Goal: Information Seeking & Learning: Learn about a topic

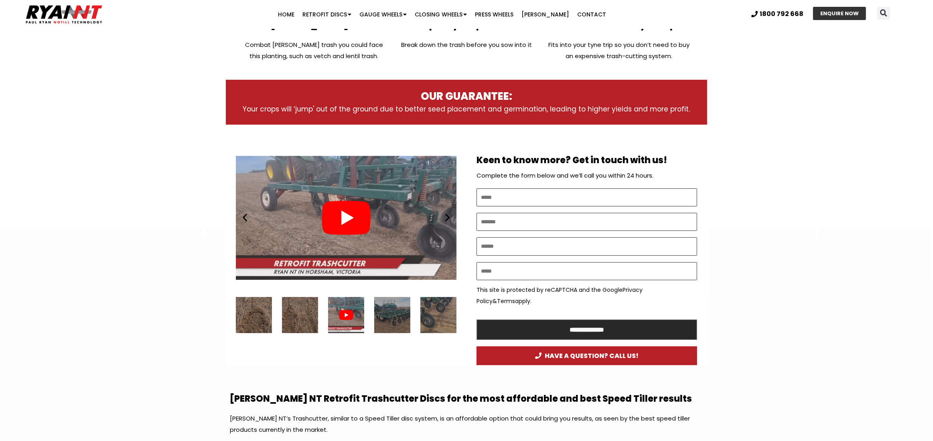
scroll to position [321, 0]
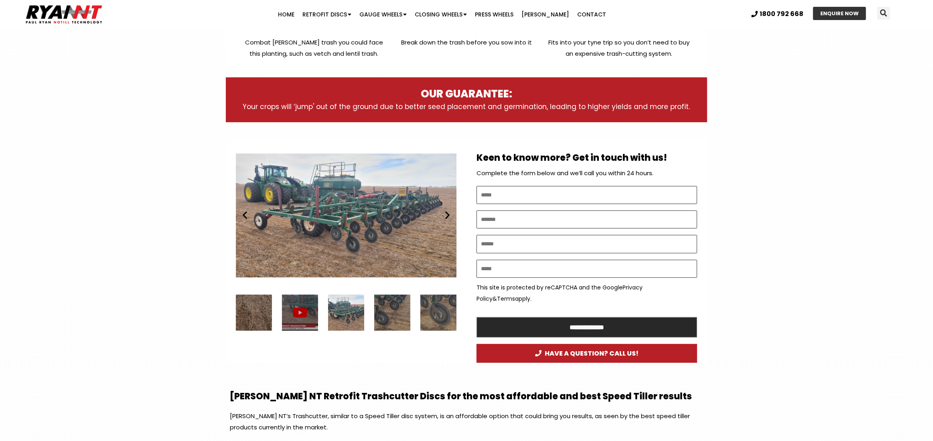
click at [305, 304] on div "1 / 7" at bounding box center [300, 313] width 36 height 36
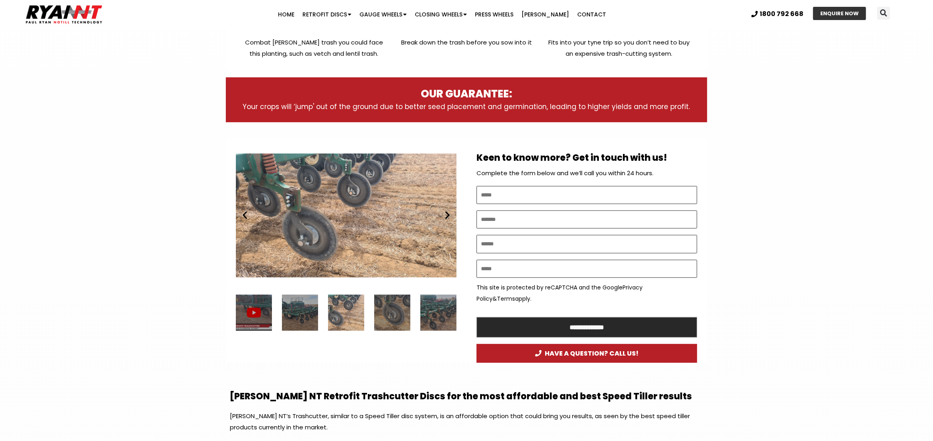
click at [256, 319] on div "1 / 7" at bounding box center [254, 313] width 36 height 36
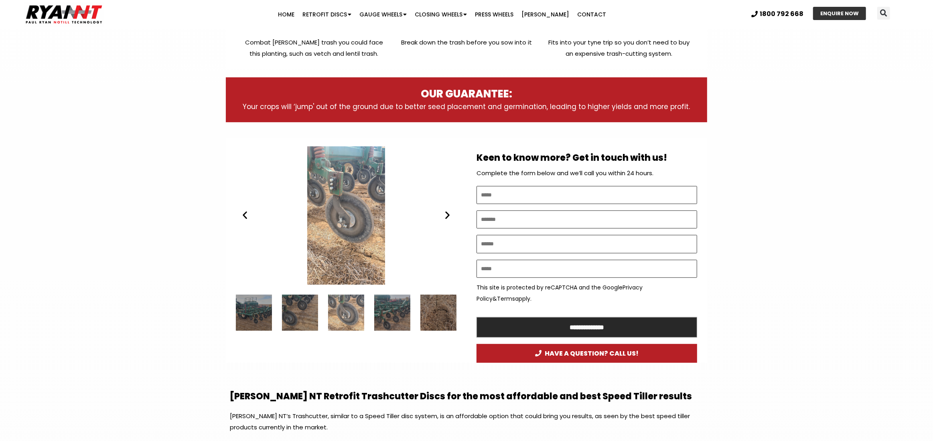
click at [244, 215] on icon "Previous slide" at bounding box center [245, 215] width 10 height 10
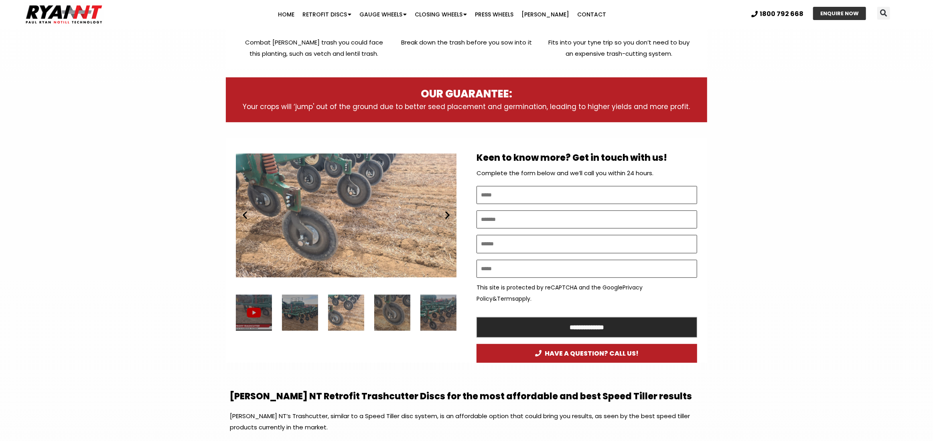
click at [244, 215] on icon "Previous slide" at bounding box center [245, 215] width 10 height 10
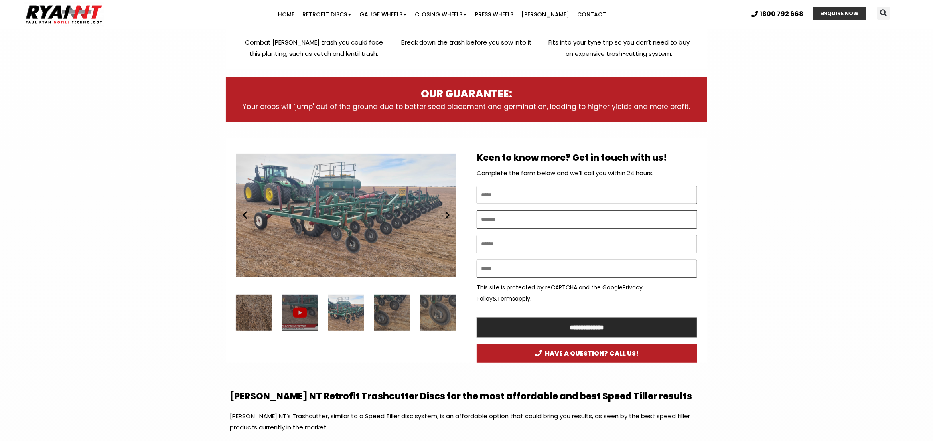
click at [244, 215] on icon "Previous slide" at bounding box center [245, 215] width 10 height 10
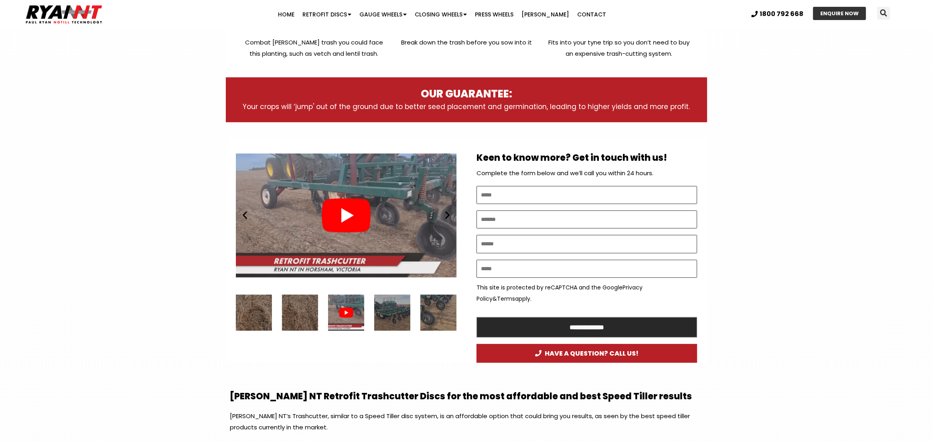
click at [340, 221] on div "Play" at bounding box center [346, 215] width 221 height 138
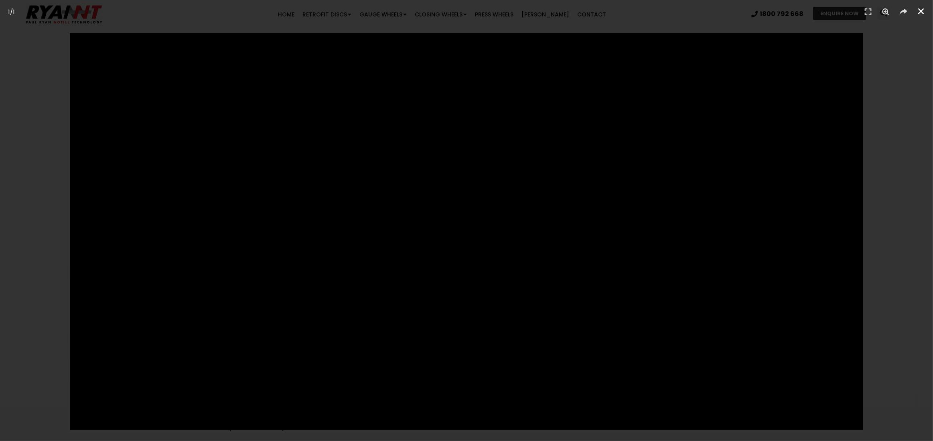
click at [921, 12] on icon "Close (Esc)" at bounding box center [921, 11] width 8 height 8
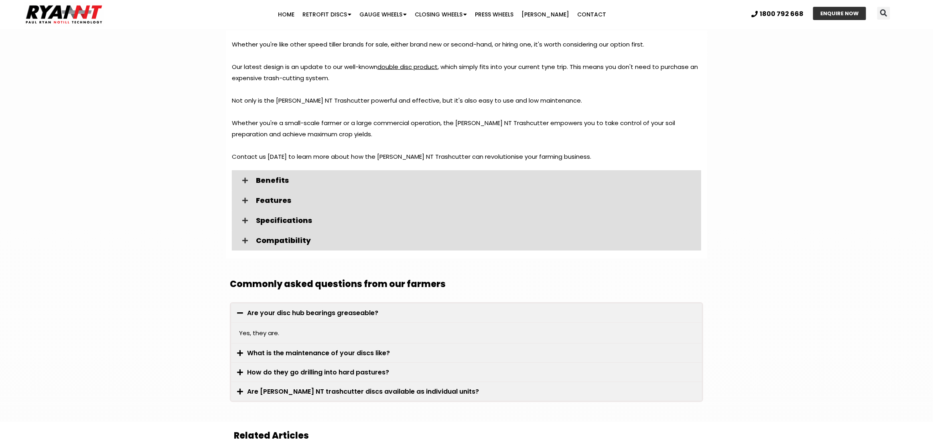
scroll to position [882, 0]
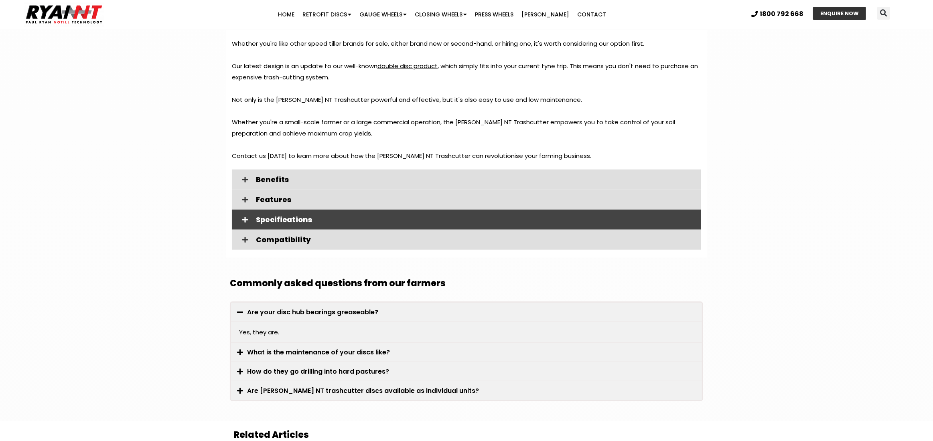
click at [245, 217] on icon at bounding box center [245, 220] width 6 height 6
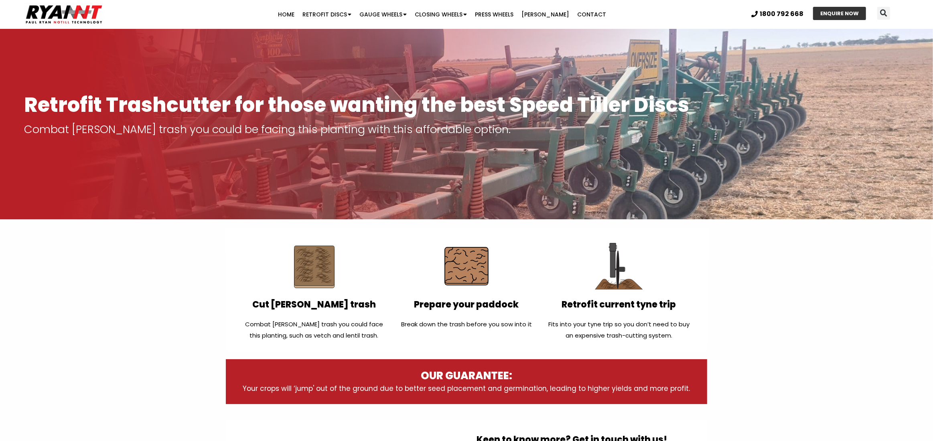
scroll to position [0, 0]
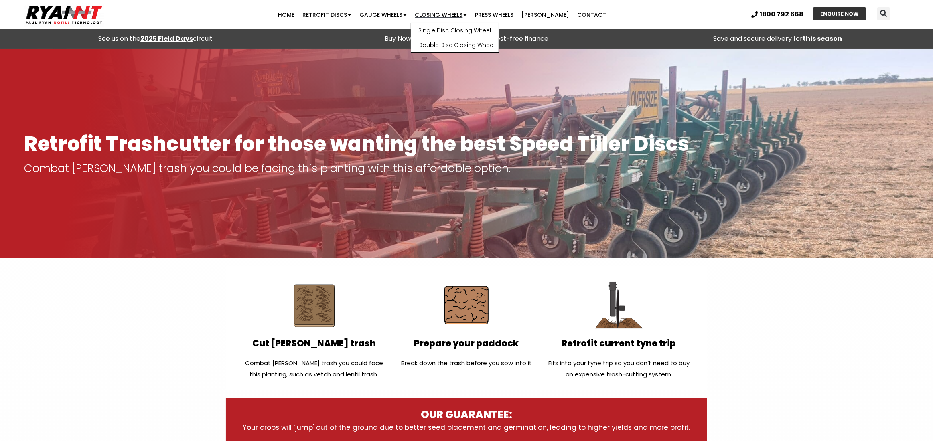
click at [453, 31] on link "Single Disc Closing Wheel" at bounding box center [454, 30] width 87 height 14
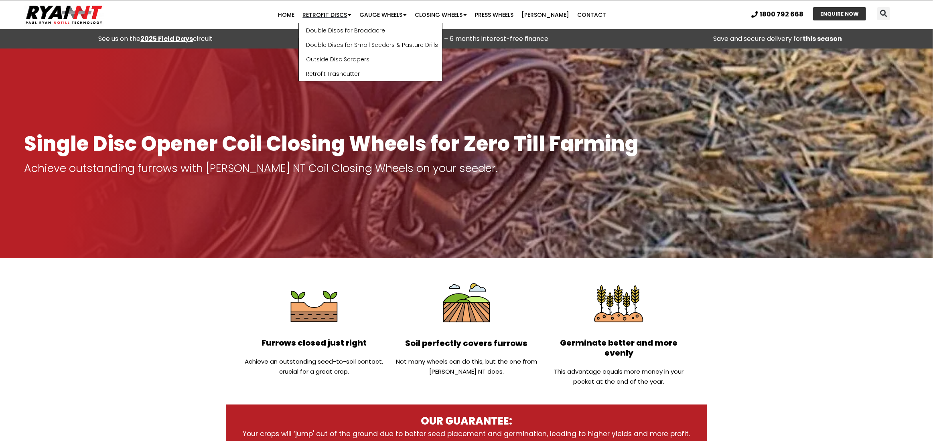
click at [352, 31] on link "Double Discs for Broadacre" at bounding box center [370, 30] width 143 height 14
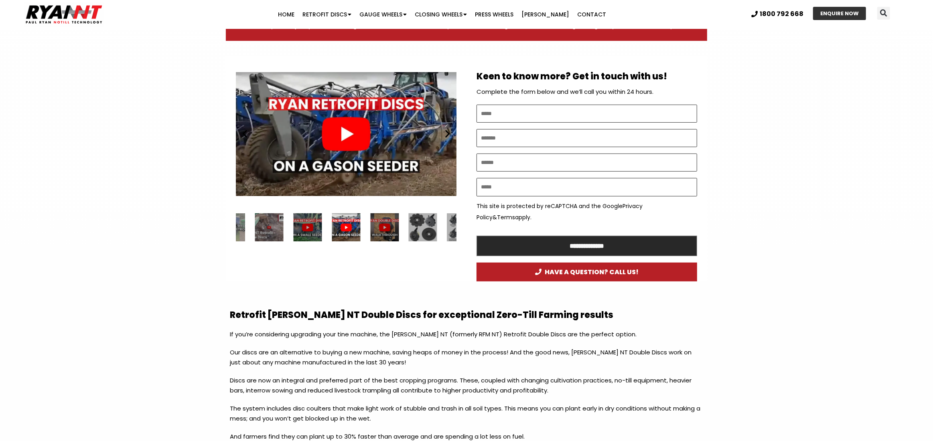
scroll to position [401, 0]
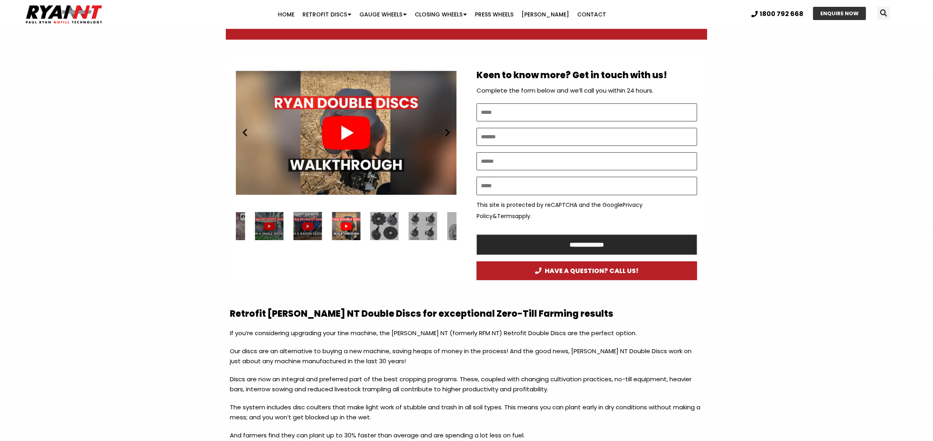
click at [389, 226] on div "5 / 34" at bounding box center [384, 226] width 28 height 28
click at [443, 139] on div "Play" at bounding box center [346, 133] width 221 height 138
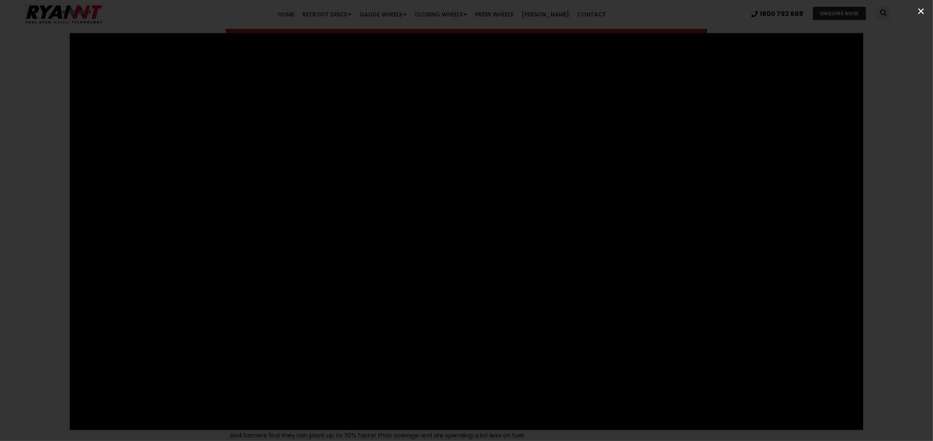
click at [921, 9] on icon "Close (Esc)" at bounding box center [921, 11] width 8 height 8
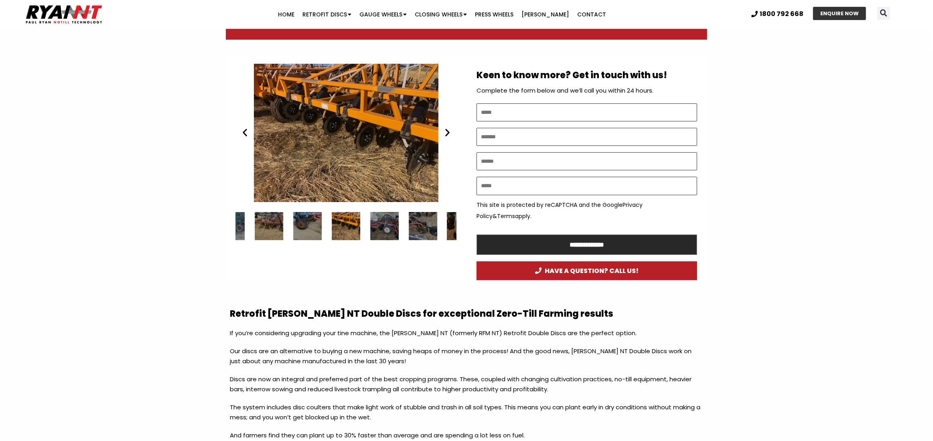
click at [447, 137] on icon "Next slide" at bounding box center [447, 133] width 10 height 10
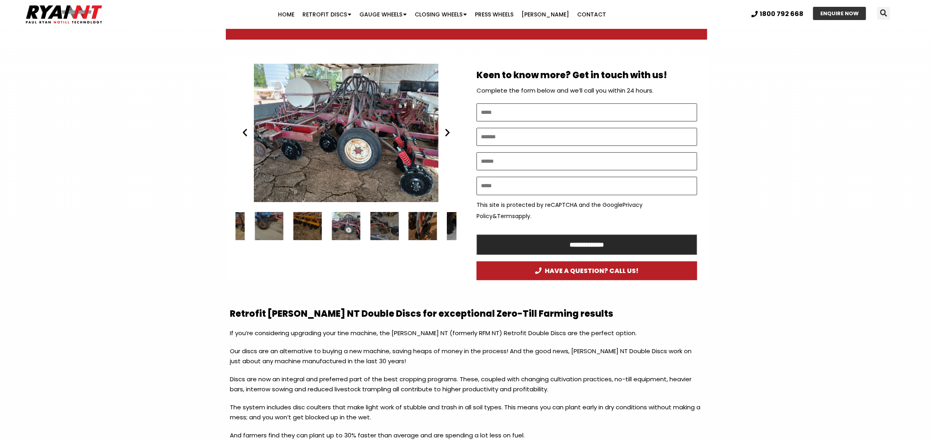
click at [310, 129] on div "RYAN NT Retrofit Double Discs. seeder bar" at bounding box center [346, 133] width 221 height 138
click at [352, 230] on div "RYAN NT Retrofit Double Discs. seeder bar" at bounding box center [346, 226] width 28 height 28
click at [352, 179] on div "RYAN NT Retrofit Double Discs. seeder bar" at bounding box center [346, 133] width 221 height 138
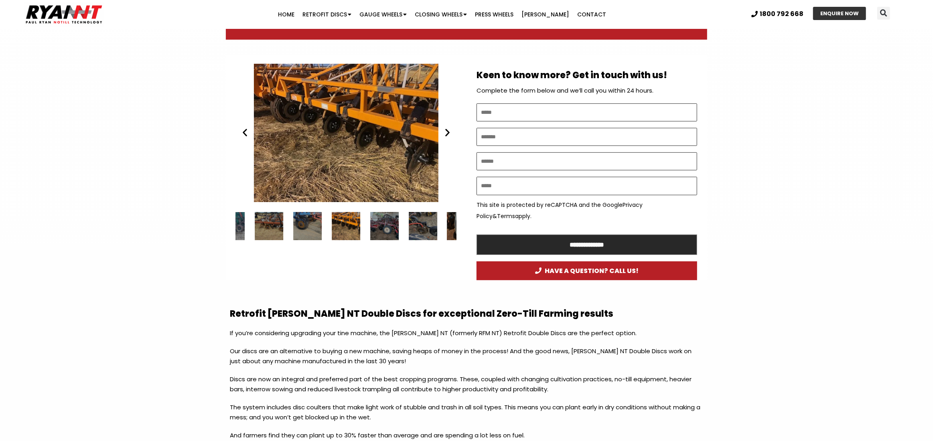
click at [451, 137] on icon "Next slide" at bounding box center [447, 133] width 10 height 10
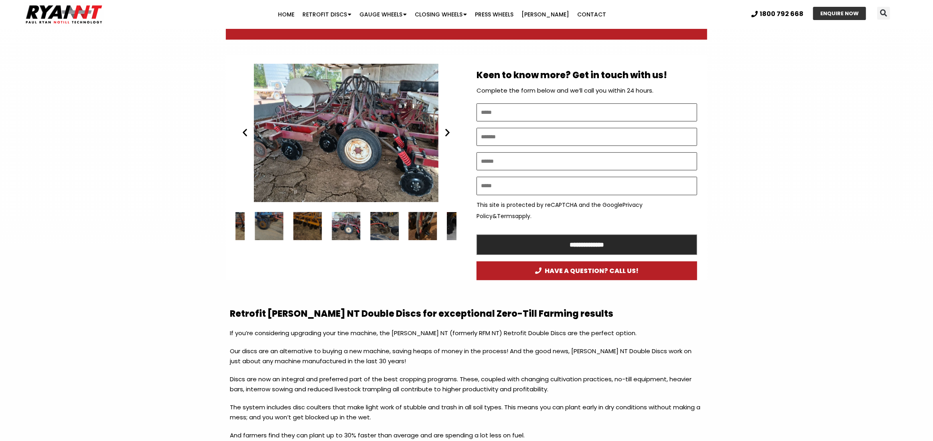
click at [396, 128] on div "RYAN NT Retrofit Double Discs. seeder bar" at bounding box center [346, 133] width 221 height 138
click at [358, 162] on div "RYAN NT Retrofit Double Discs. seeder bar" at bounding box center [346, 133] width 221 height 138
click at [359, 117] on div "RYAN NT Retrofit Double Discs. seeder bar" at bounding box center [346, 133] width 221 height 138
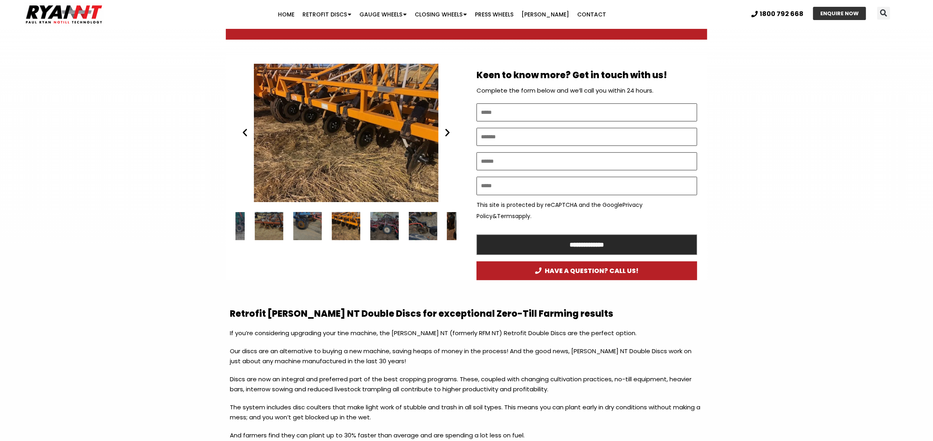
click at [446, 133] on icon "Next slide" at bounding box center [447, 133] width 10 height 10
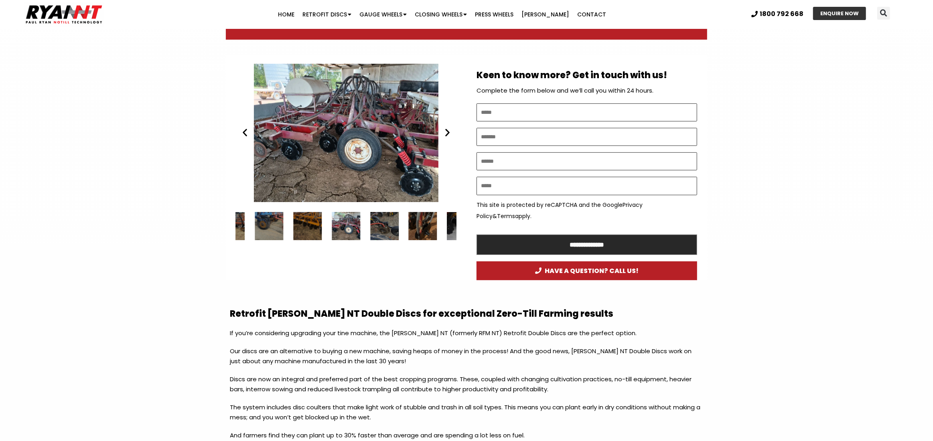
click at [447, 133] on icon "Next slide" at bounding box center [447, 133] width 10 height 10
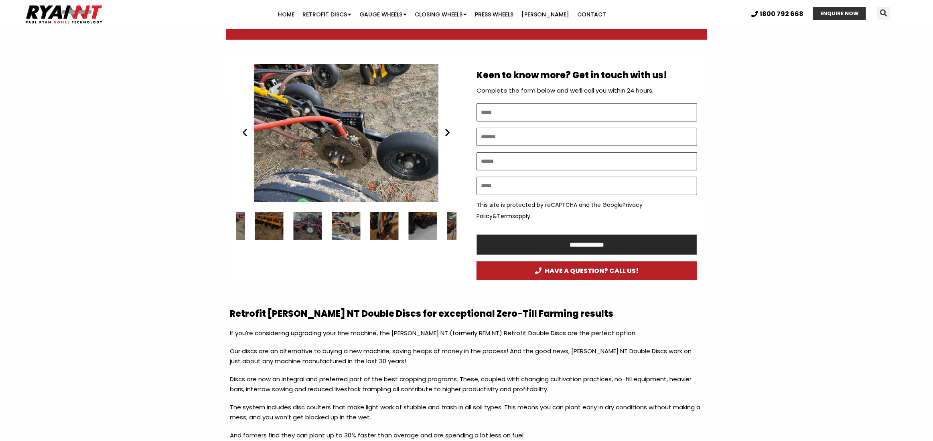
click at [447, 133] on icon "Next slide" at bounding box center [447, 133] width 10 height 10
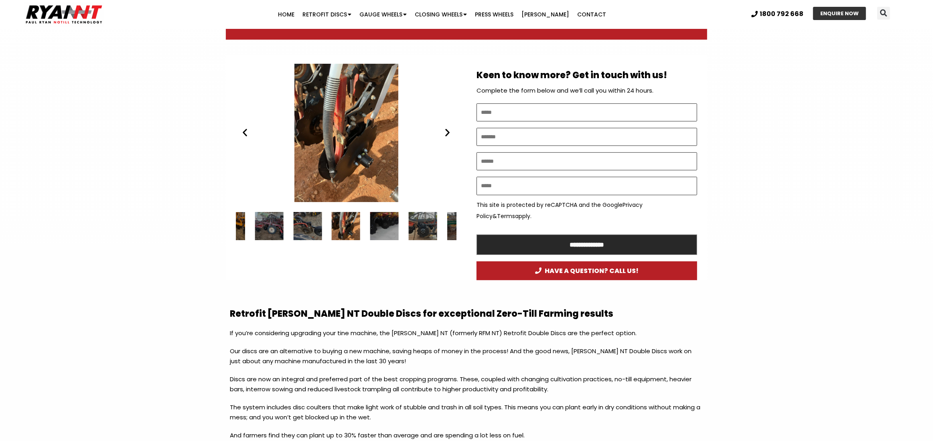
click at [447, 133] on icon "Next slide" at bounding box center [447, 133] width 10 height 10
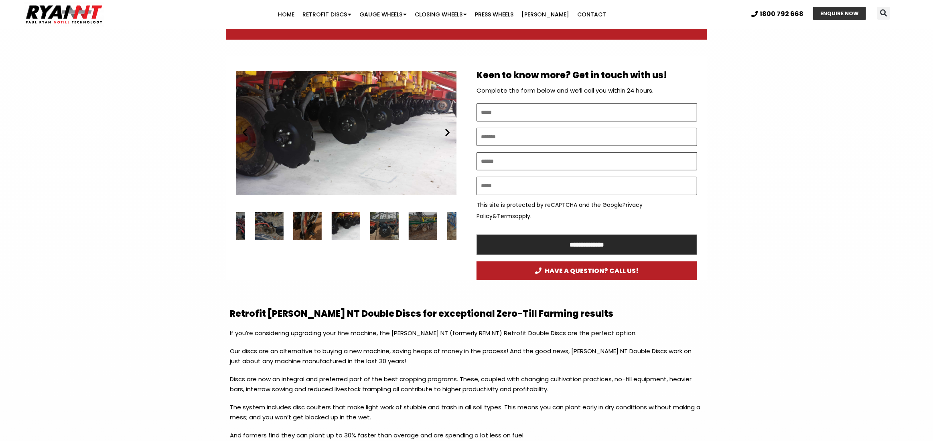
click at [448, 133] on icon "Next slide" at bounding box center [447, 133] width 10 height 10
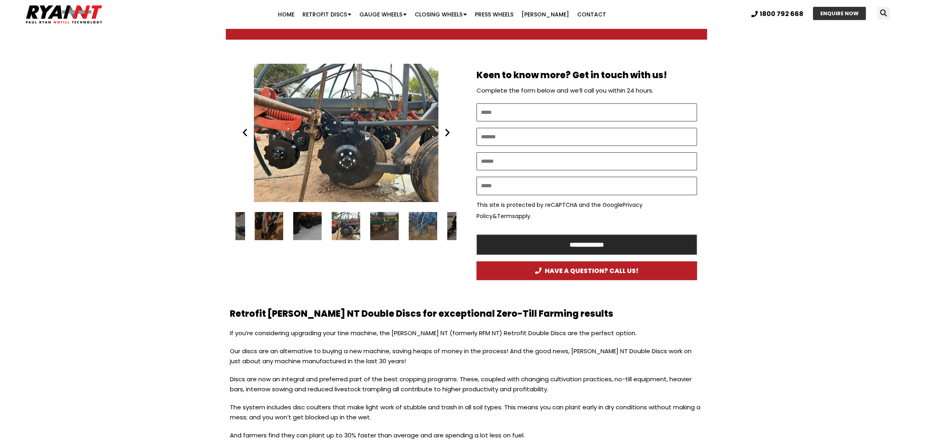
click at [448, 131] on icon "Next slide" at bounding box center [447, 133] width 10 height 10
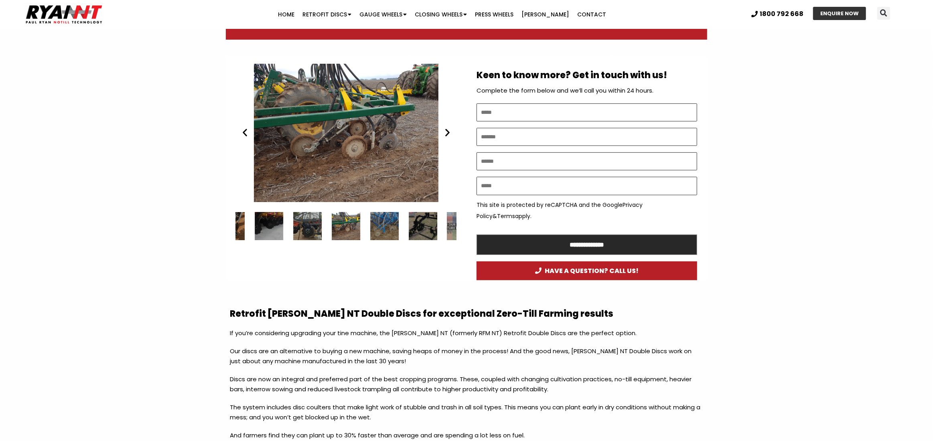
click at [448, 134] on icon "Next slide" at bounding box center [447, 133] width 10 height 10
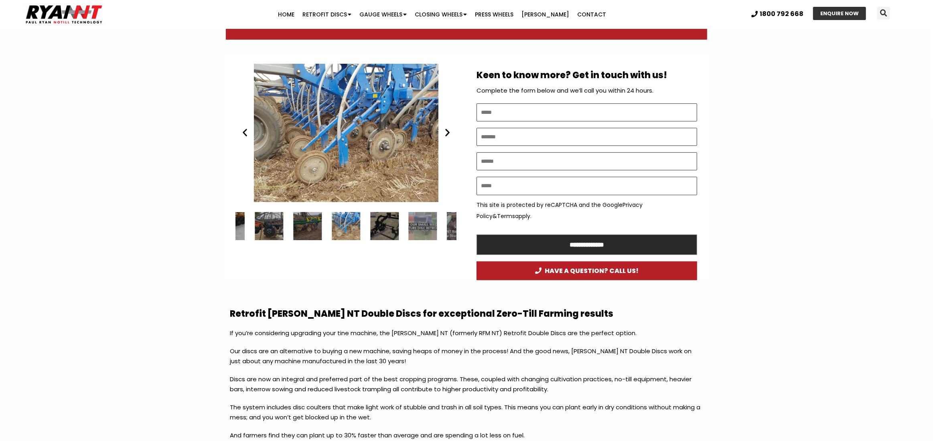
click at [448, 133] on icon "Next slide" at bounding box center [447, 133] width 10 height 10
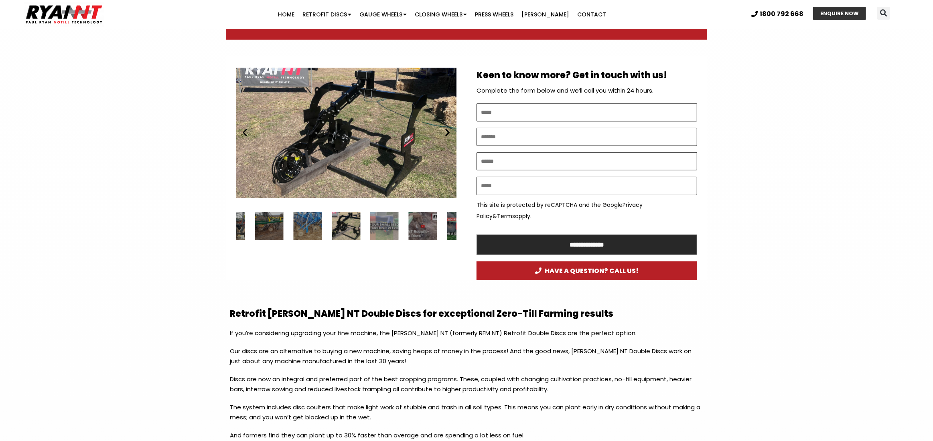
click at [448, 132] on icon "Next slide" at bounding box center [447, 133] width 10 height 10
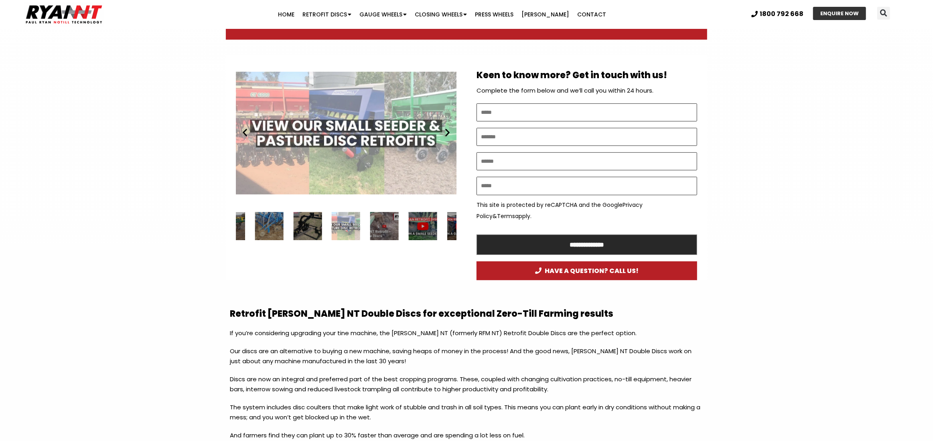
click at [448, 132] on icon "Next slide" at bounding box center [447, 133] width 10 height 10
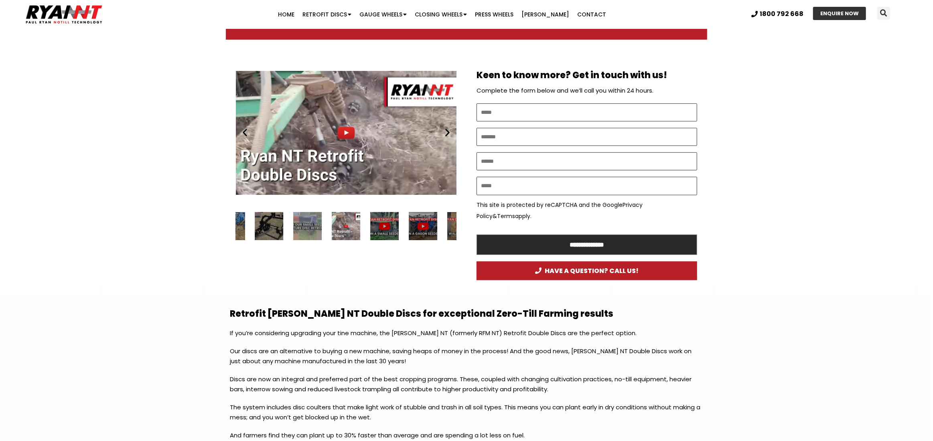
click at [448, 132] on icon "Next slide" at bounding box center [447, 133] width 10 height 10
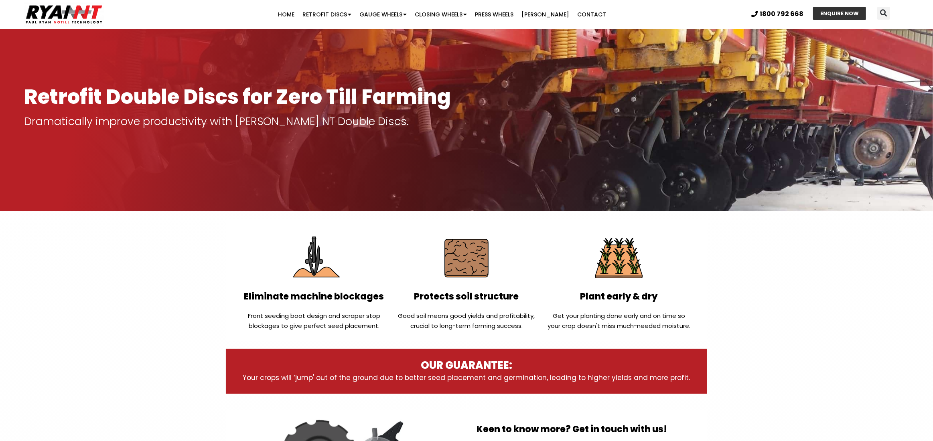
scroll to position [0, 0]
